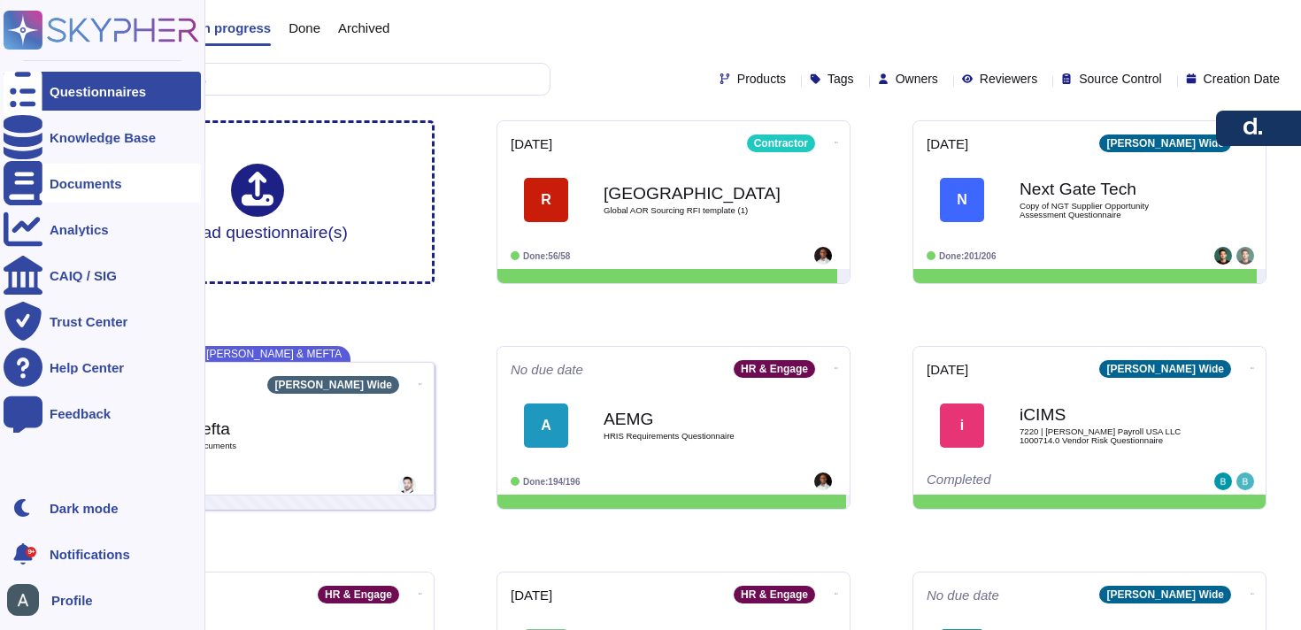
click at [58, 187] on div "Documents" at bounding box center [86, 183] width 73 height 13
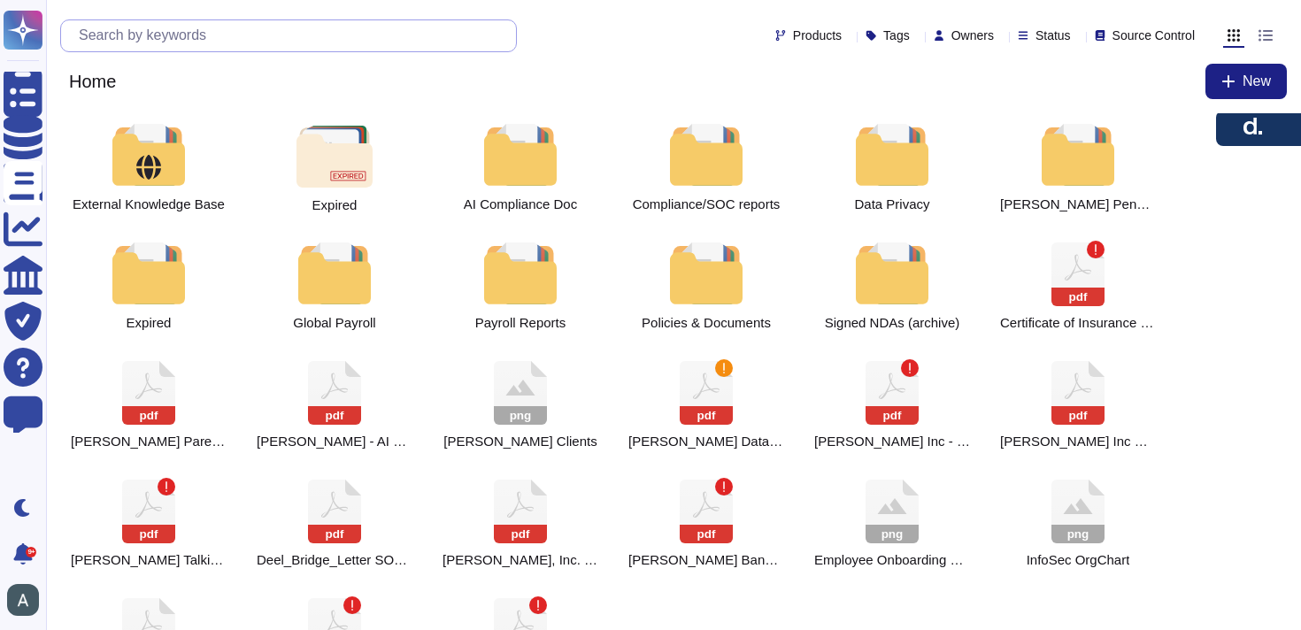
click at [174, 41] on input "text" at bounding box center [293, 35] width 446 height 31
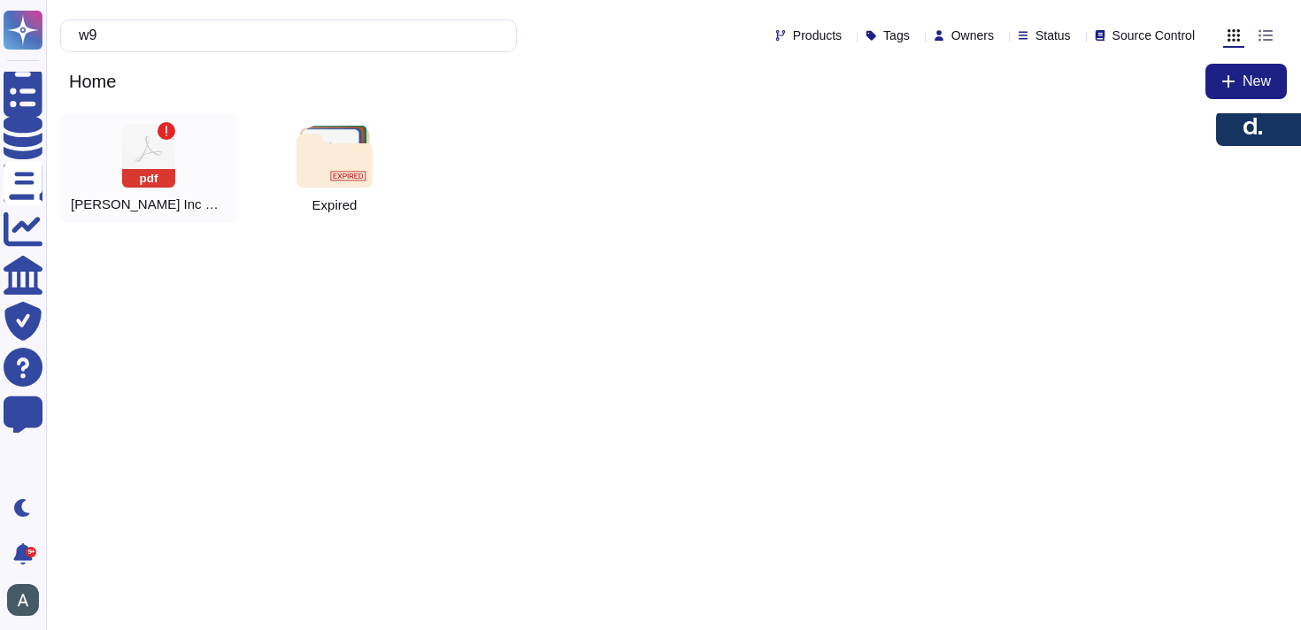
click at [136, 175] on rect at bounding box center [148, 178] width 53 height 19
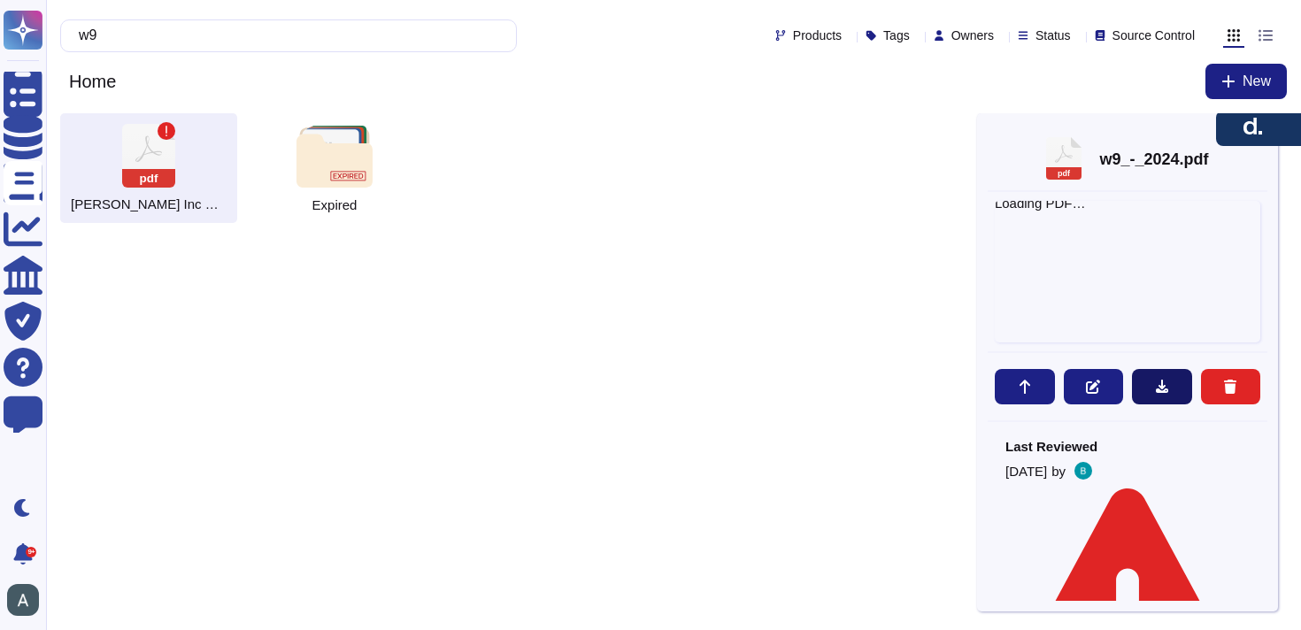
click at [1161, 388] on icon at bounding box center [1162, 386] width 12 height 13
click at [274, 34] on input "w9" at bounding box center [284, 35] width 428 height 31
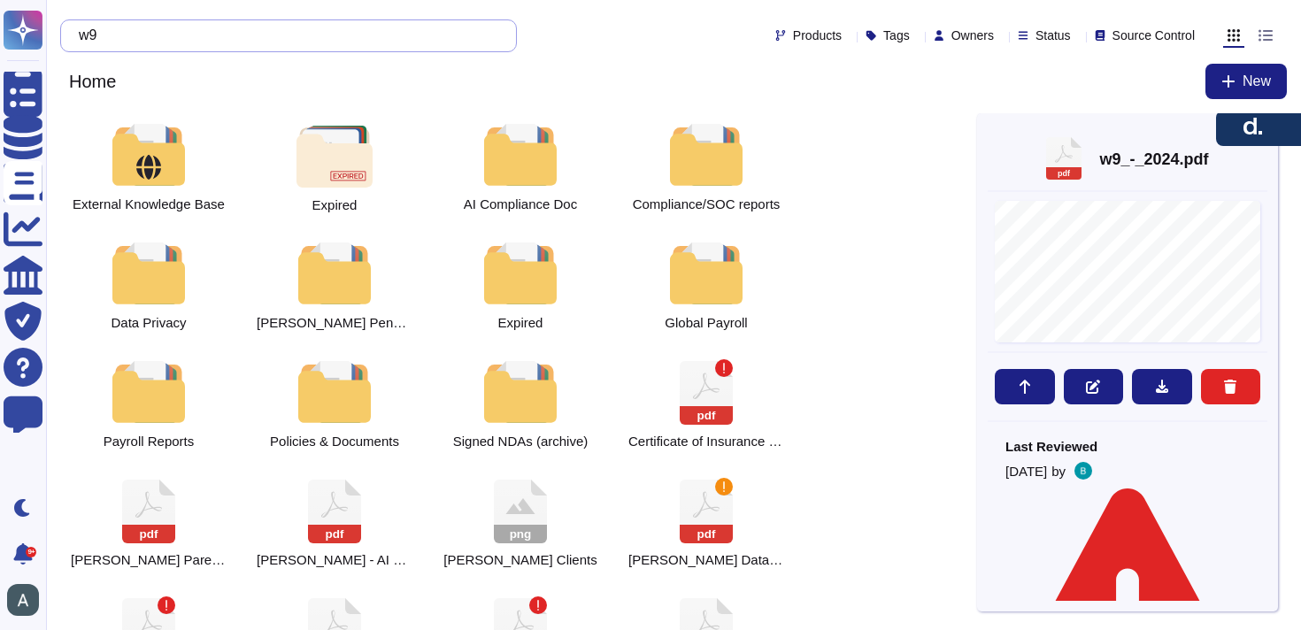
type input "w"
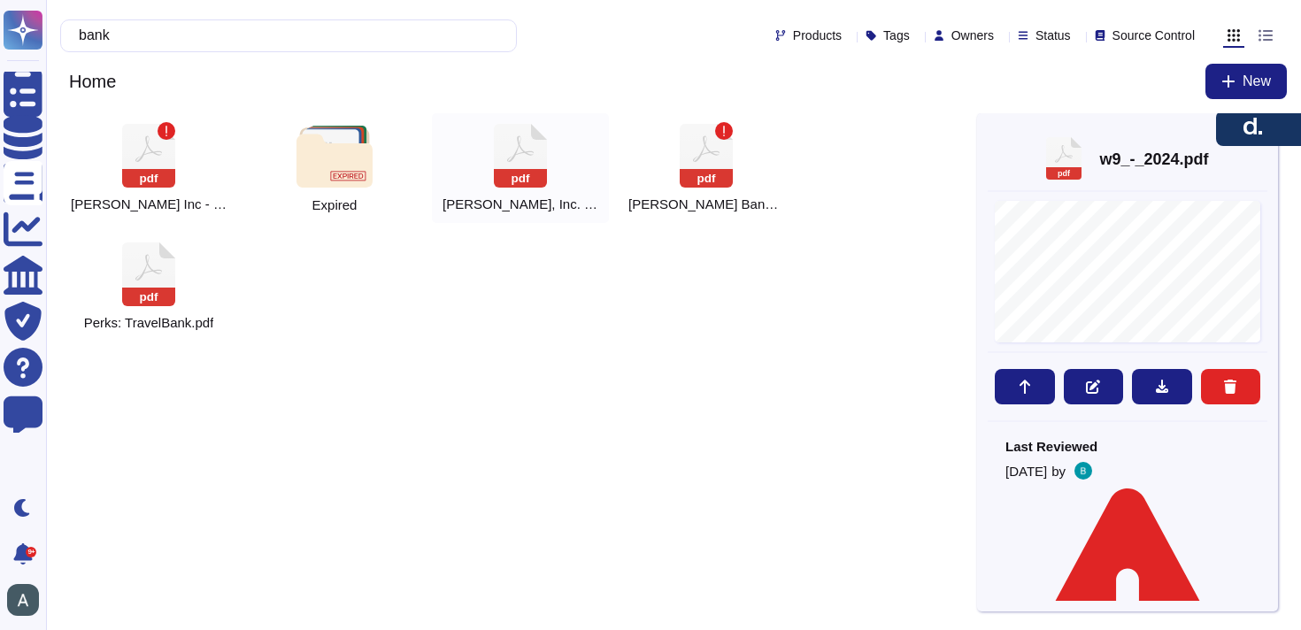
type input "bank"
click at [546, 144] on icon at bounding box center [520, 156] width 53 height 64
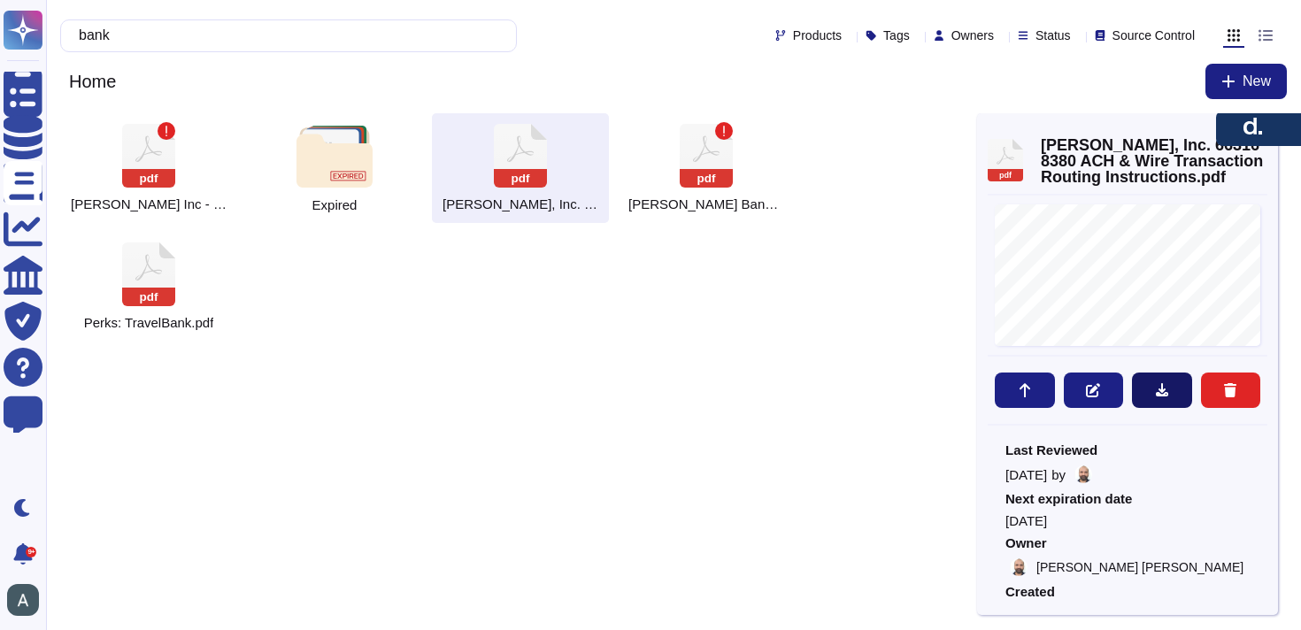
click at [1148, 385] on button at bounding box center [1162, 390] width 60 height 35
